Goal: Book appointment/travel/reservation

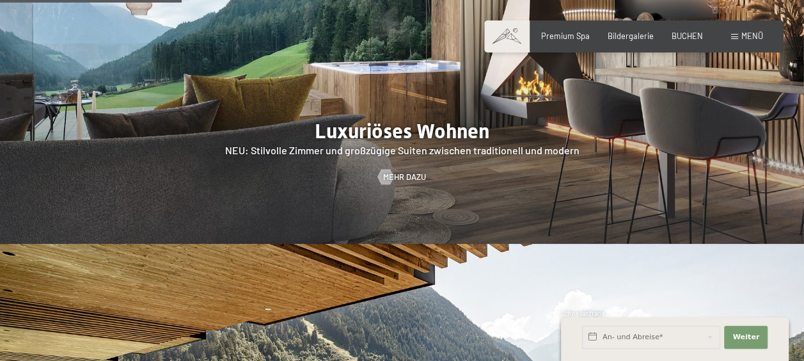
scroll to position [1423, 0]
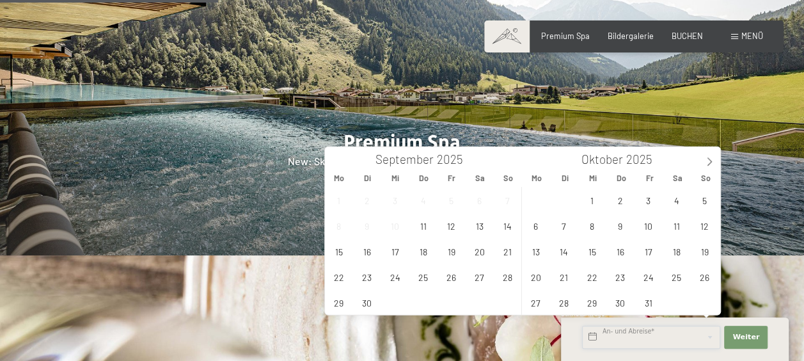
click at [595, 334] on input "text" at bounding box center [651, 336] width 138 height 23
click at [482, 249] on span "20" at bounding box center [479, 251] width 25 height 25
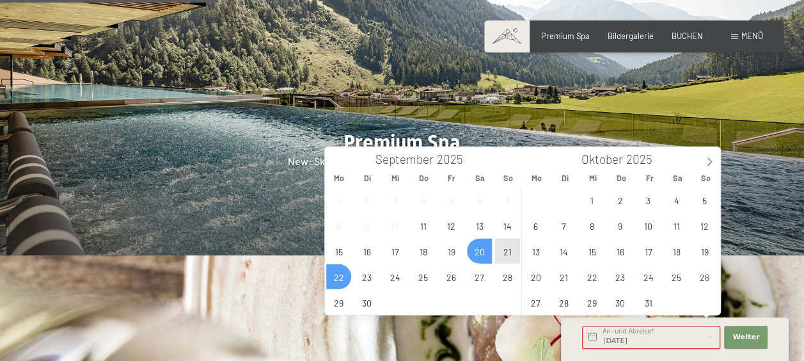
click at [348, 276] on span "22" at bounding box center [338, 276] width 25 height 25
type input "[DATE] - [DATE]"
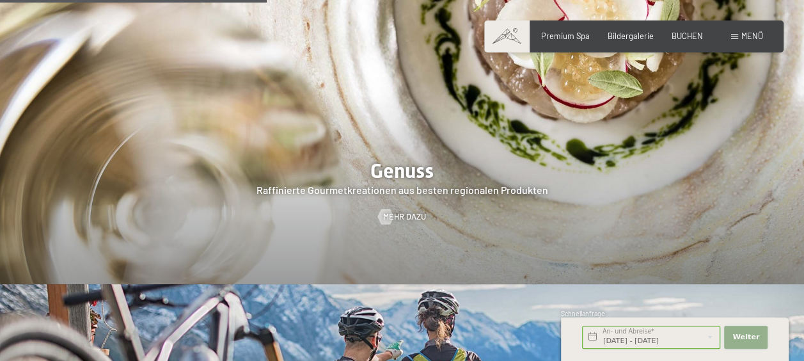
scroll to position [0, 0]
click at [742, 340] on span "Weiter" at bounding box center [745, 337] width 27 height 10
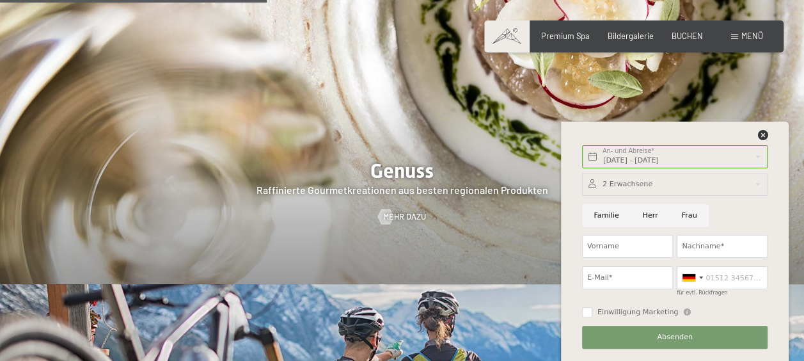
click at [622, 184] on div at bounding box center [674, 184] width 185 height 23
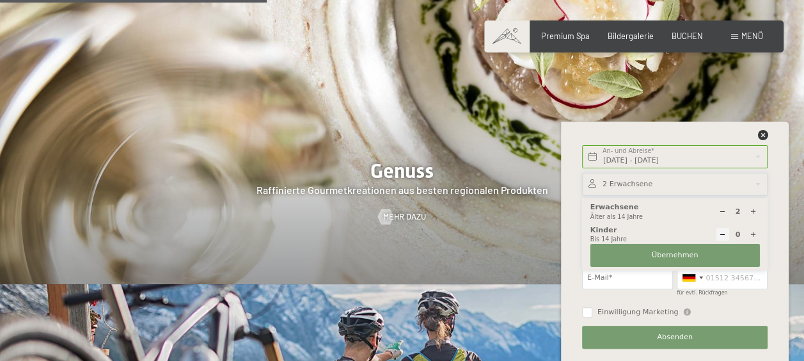
click at [753, 212] on icon at bounding box center [752, 211] width 7 height 7
type input "4"
click at [753, 237] on icon at bounding box center [752, 234] width 7 height 7
type input "1"
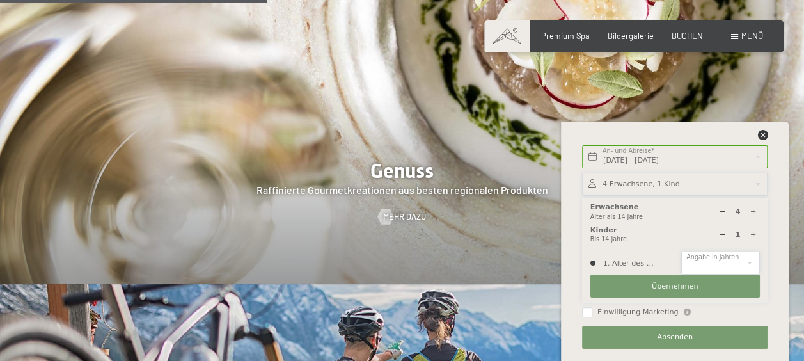
click at [712, 253] on select "0 1 2 3 4 5 6 7 8 9 10 11 12 13 14" at bounding box center [720, 262] width 78 height 23
select select "2"
click at [681, 251] on select "0 1 2 3 4 5 6 7 8 9 10 11 12 13 14" at bounding box center [720, 262] width 78 height 23
click at [666, 285] on span "Übernehmen" at bounding box center [675, 286] width 47 height 10
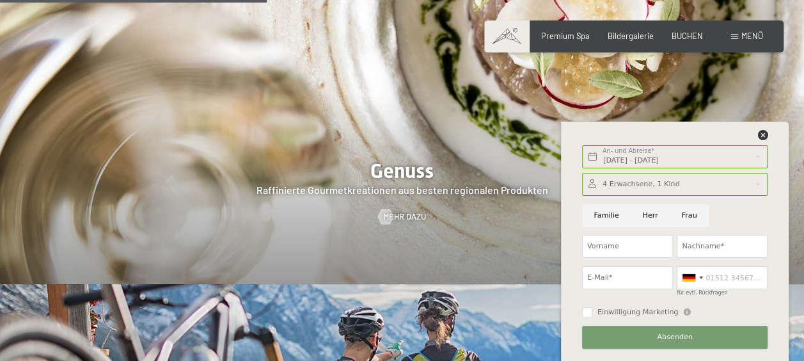
click at [627, 331] on button "Absenden" at bounding box center [674, 336] width 185 height 23
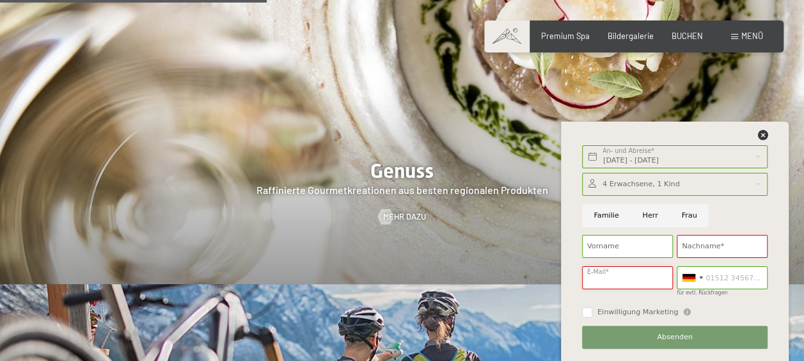
click at [624, 278] on input "E-Mail*" at bounding box center [627, 277] width 91 height 23
type input "[EMAIL_ADDRESS][DOMAIN_NAME]"
click at [714, 240] on input "Nachname*" at bounding box center [721, 246] width 91 height 23
type input "g"
type input "gavel"
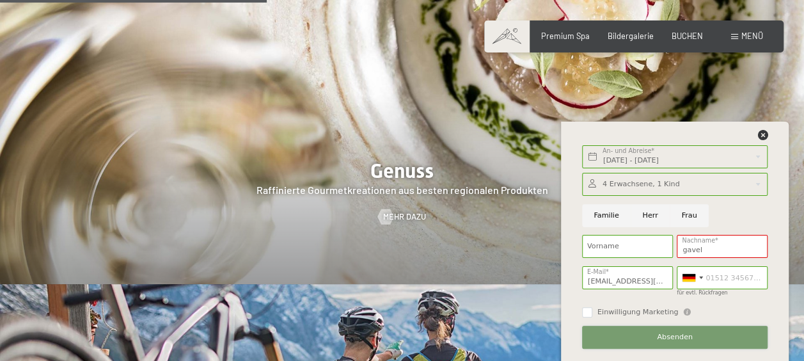
click at [653, 334] on button "Absenden" at bounding box center [674, 336] width 185 height 23
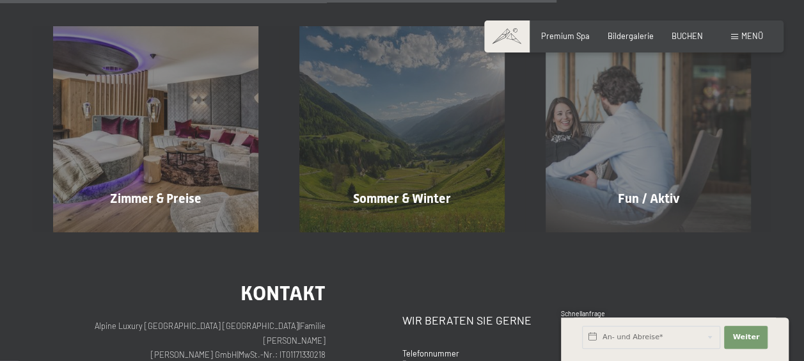
scroll to position [827, 0]
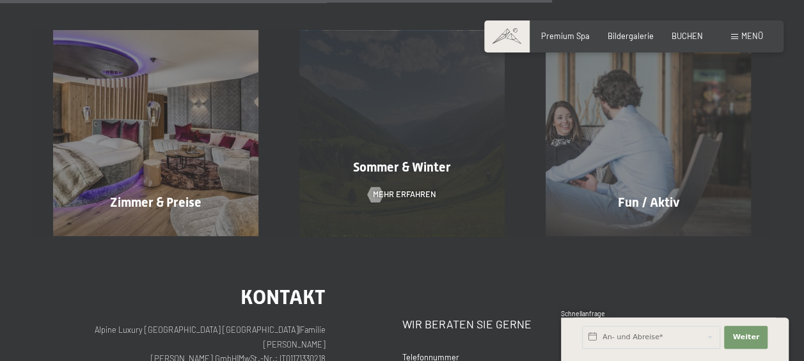
click at [434, 214] on div "Sommer & Winter Mehr erfahren" at bounding box center [402, 132] width 246 height 205
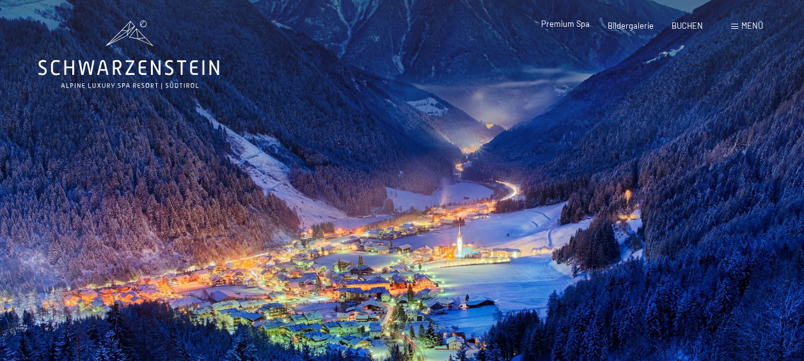
click at [560, 24] on span "Premium Spa" at bounding box center [565, 24] width 49 height 10
